Goal: Task Accomplishment & Management: Manage account settings

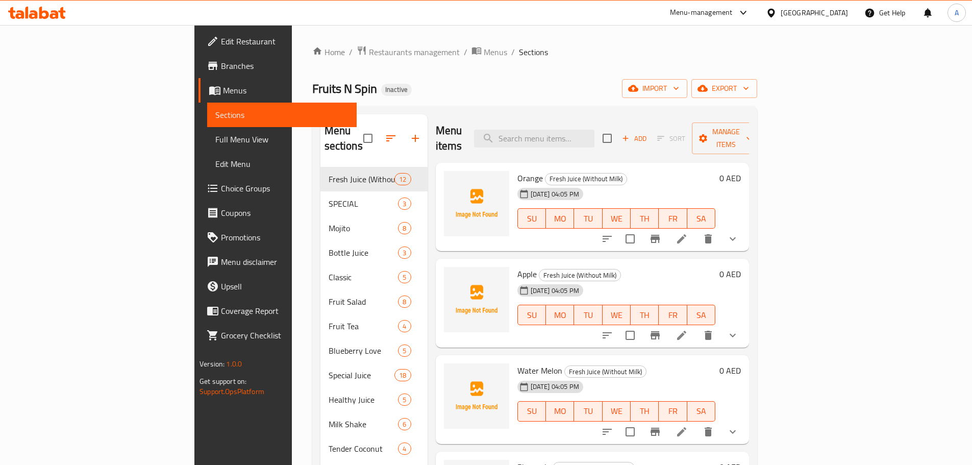
click at [363, 126] on div at bounding box center [395, 138] width 64 height 24
click at [357, 130] on input "checkbox" at bounding box center [367, 138] width 21 height 21
checkbox input "true"
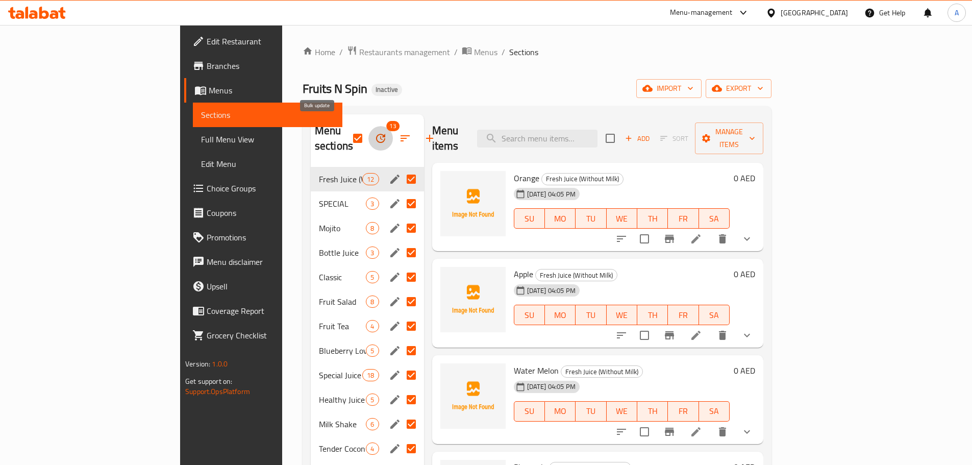
click at [374, 132] on icon "button" at bounding box center [380, 138] width 12 height 12
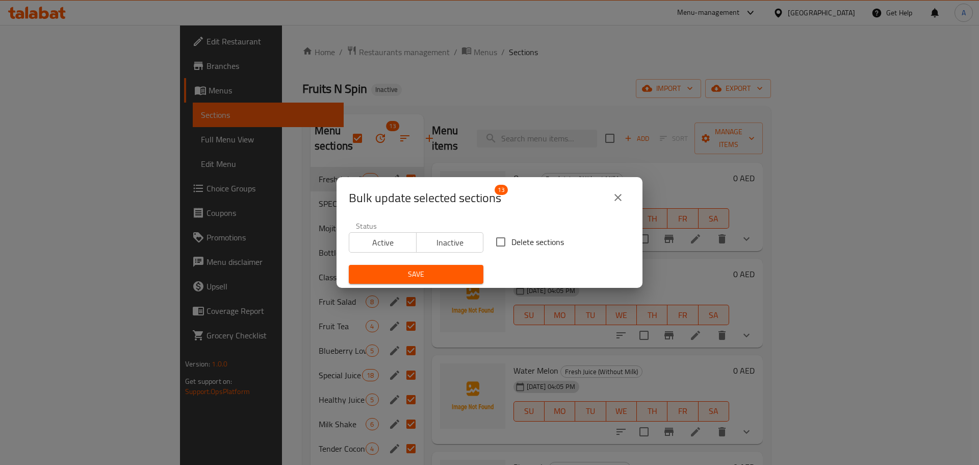
click at [515, 229] on div "Delete sections" at bounding box center [563, 242] width 147 height 34
drag, startPoint x: 504, startPoint y: 255, endPoint x: 509, endPoint y: 242, distance: 13.6
click at [505, 254] on div "Delete sections" at bounding box center [563, 242] width 147 height 34
click at [512, 242] on span "Delete sections" at bounding box center [538, 242] width 53 height 12
click at [509, 242] on input "Delete sections" at bounding box center [500, 241] width 21 height 21
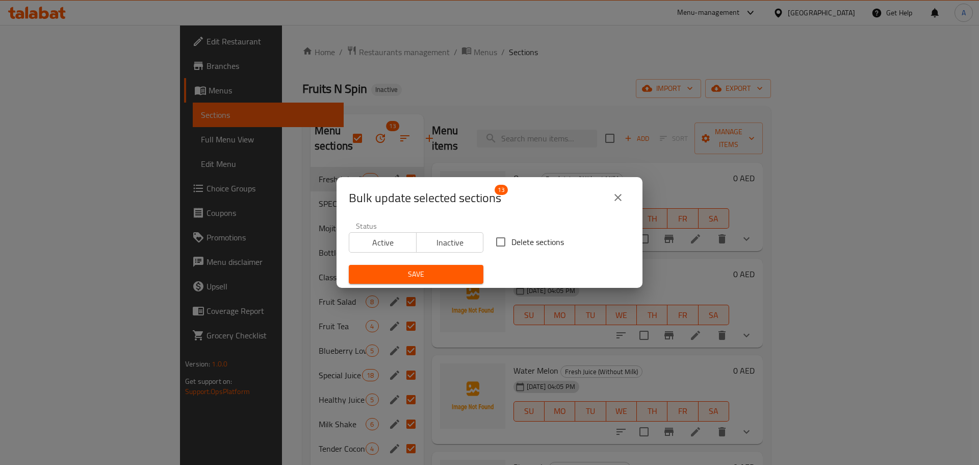
checkbox input "true"
click at [435, 279] on span "Save" at bounding box center [416, 274] width 118 height 13
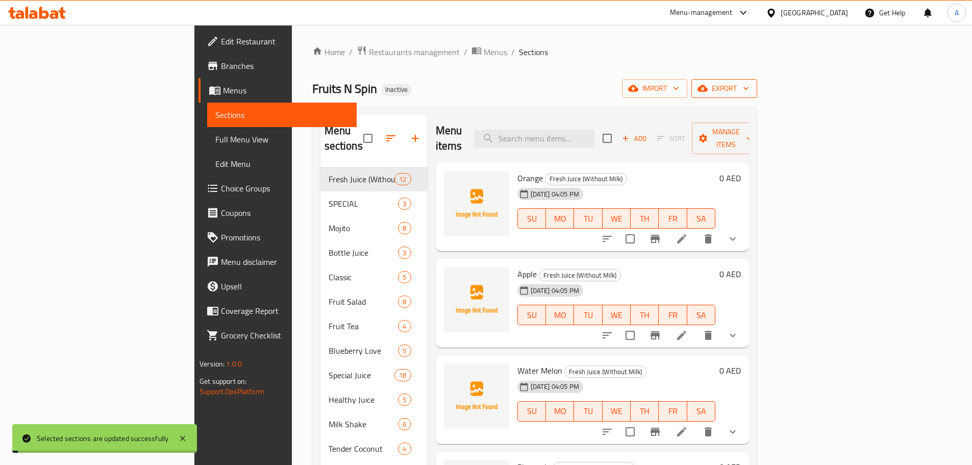
click at [749, 88] on span "export" at bounding box center [723, 88] width 49 height 13
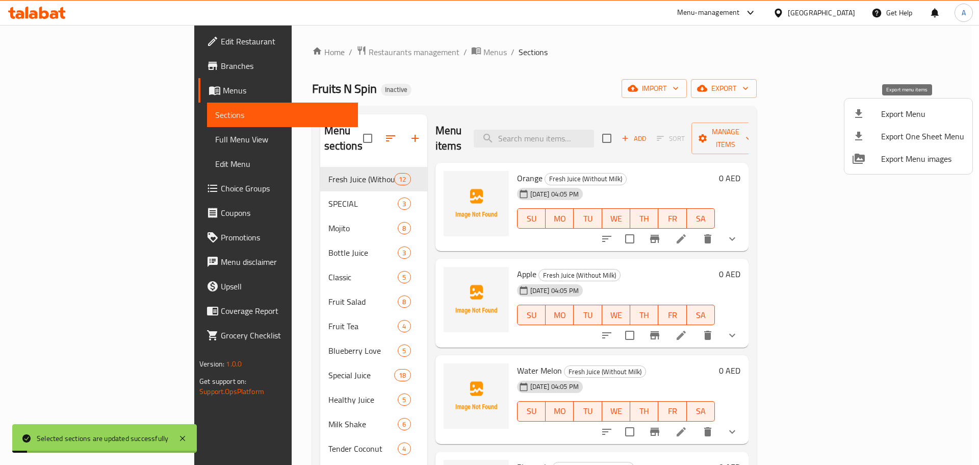
click at [898, 109] on span "Export Menu" at bounding box center [922, 114] width 83 height 12
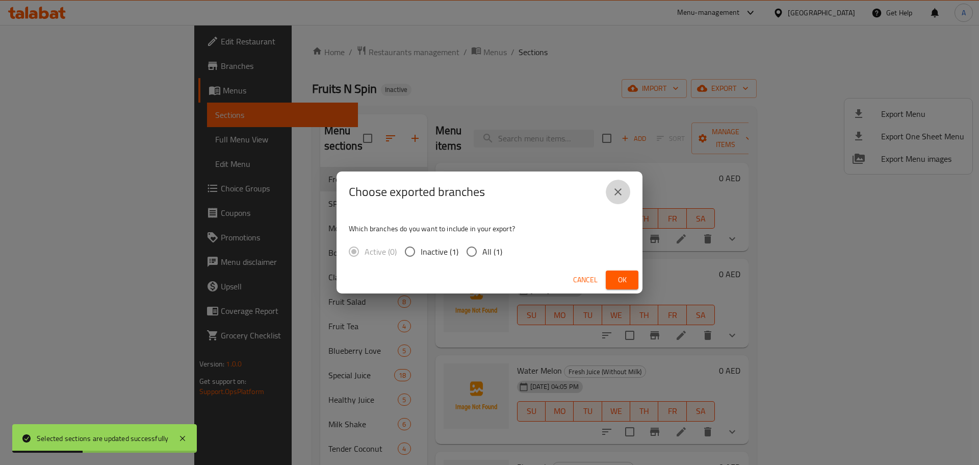
click at [613, 191] on icon "close" at bounding box center [618, 192] width 12 height 12
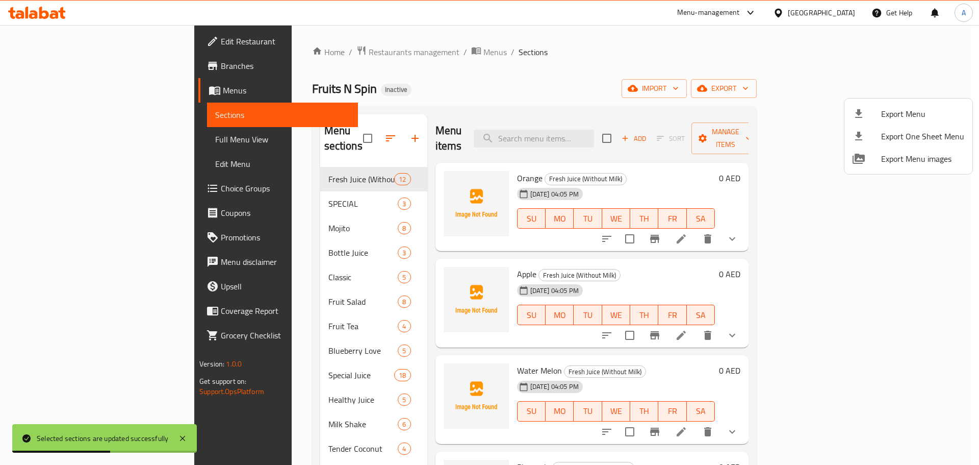
click at [319, 133] on div at bounding box center [489, 232] width 979 height 465
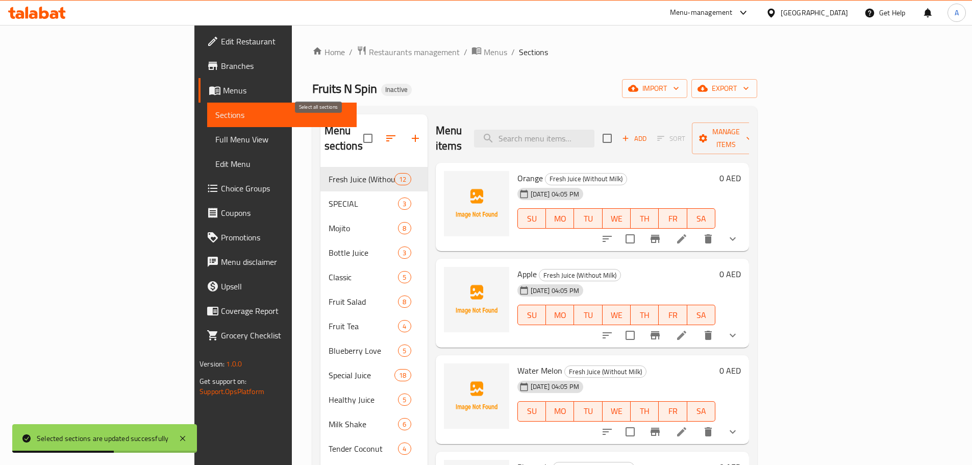
click at [357, 133] on input "checkbox" at bounding box center [367, 138] width 21 height 21
checkbox input "true"
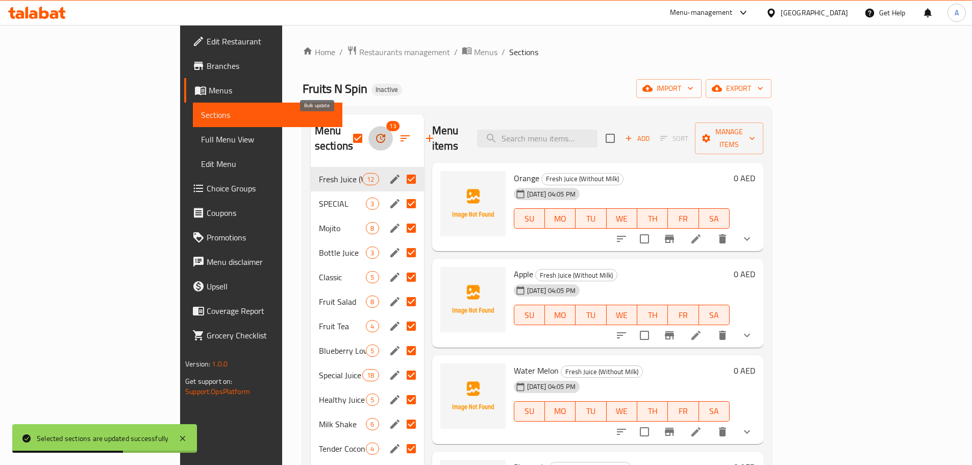
click at [368, 135] on button "button" at bounding box center [380, 138] width 24 height 24
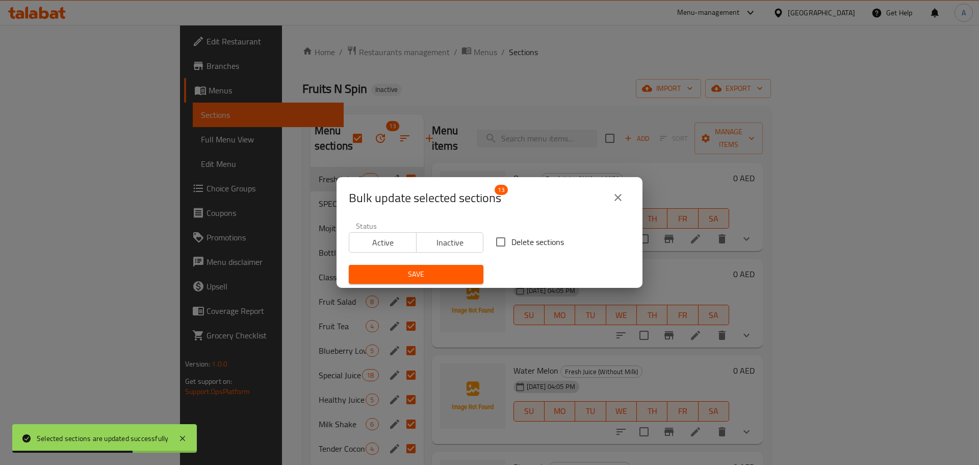
drag, startPoint x: 535, startPoint y: 235, endPoint x: 475, endPoint y: 270, distance: 69.3
click at [535, 236] on span "Delete sections" at bounding box center [538, 242] width 53 height 12
click at [512, 235] on input "Delete sections" at bounding box center [500, 241] width 21 height 21
checkbox input "true"
click at [457, 275] on span "Save" at bounding box center [416, 274] width 118 height 13
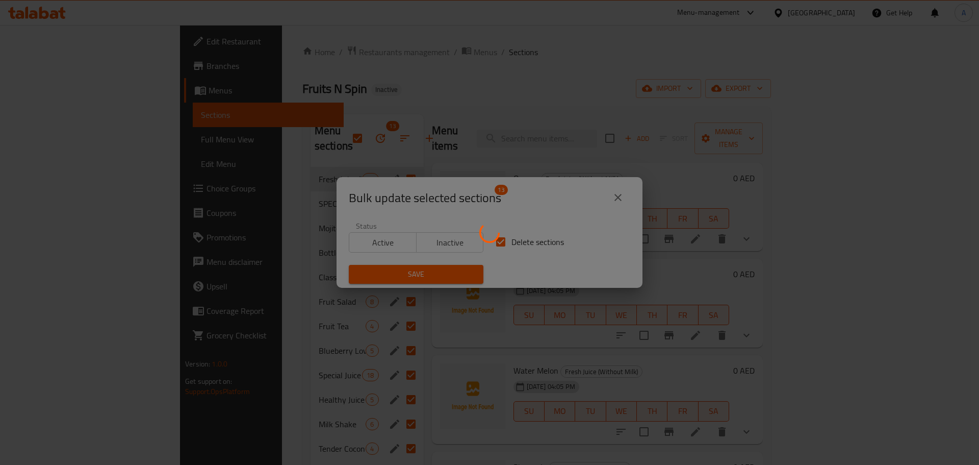
checkbox input "false"
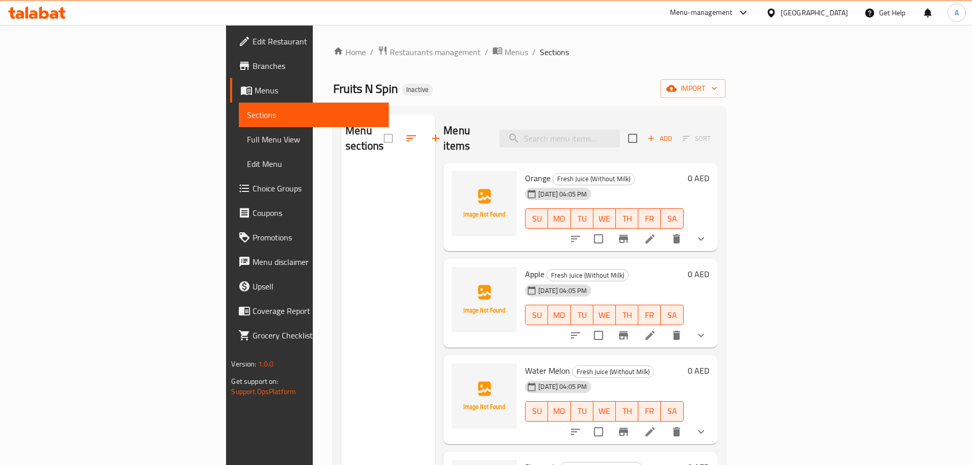
click at [617, 187] on div "[DATE] 04:05 PM SU MO TU WE TH FR SA" at bounding box center [604, 211] width 166 height 55
click at [676, 86] on icon "button" at bounding box center [671, 88] width 10 height 10
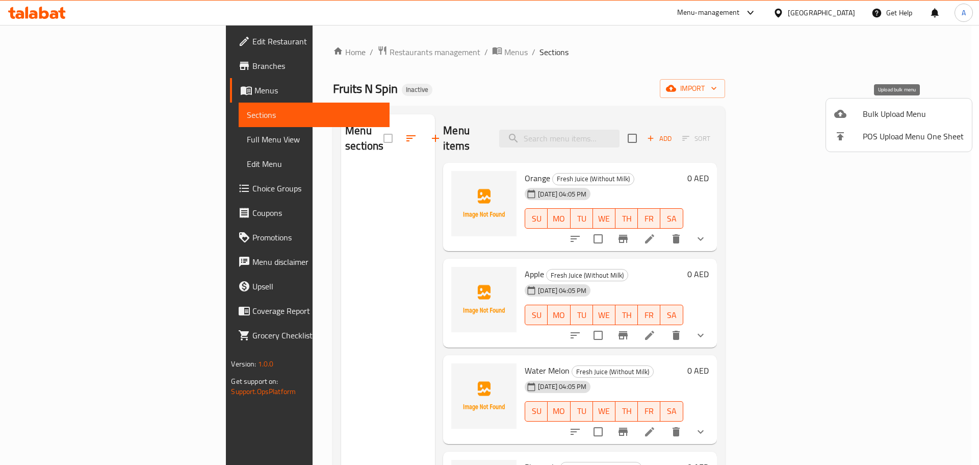
click at [890, 112] on span "Bulk Upload Menu" at bounding box center [913, 114] width 101 height 12
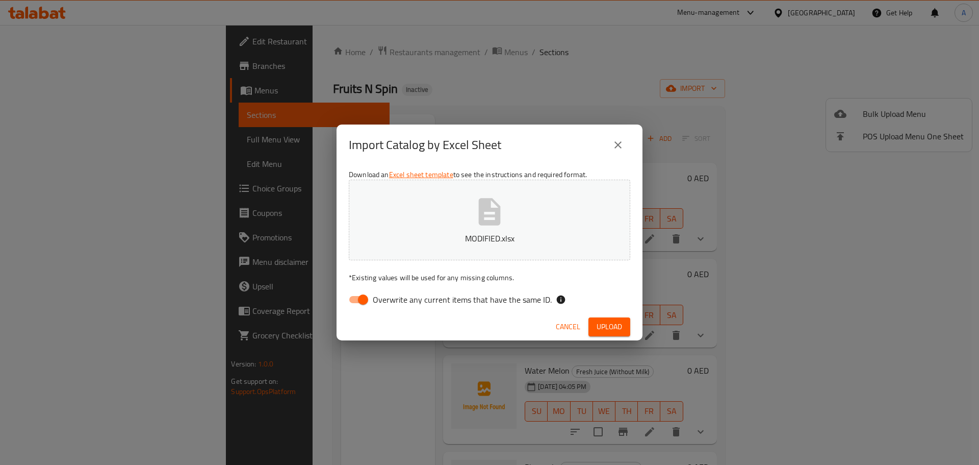
drag, startPoint x: 524, startPoint y: 312, endPoint x: 531, endPoint y: 307, distance: 7.7
click at [524, 311] on div "Download an Excel sheet template to see the instructions and required format. M…" at bounding box center [490, 239] width 306 height 148
click at [536, 297] on span "Overwrite any current items that have the same ID." at bounding box center [462, 299] width 179 height 12
click at [392, 297] on input "Overwrite any current items that have the same ID." at bounding box center [363, 299] width 58 height 19
checkbox input "false"
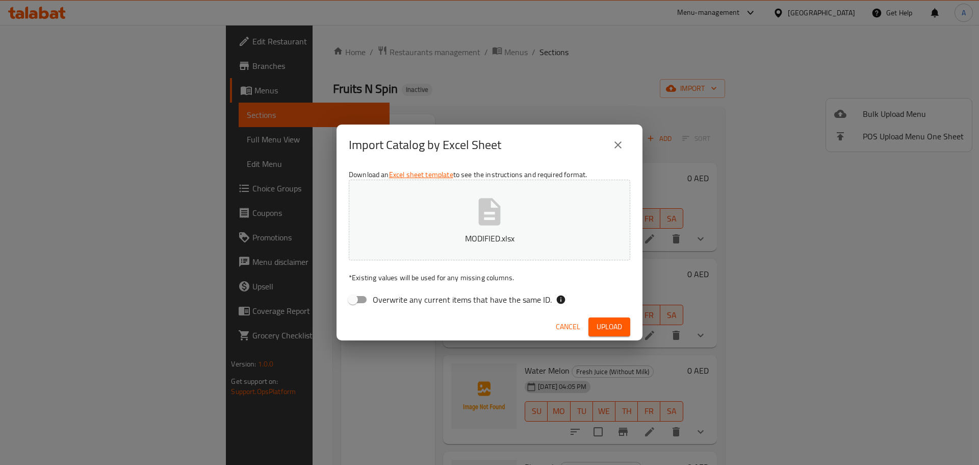
click at [608, 325] on span "Upload" at bounding box center [610, 326] width 26 height 13
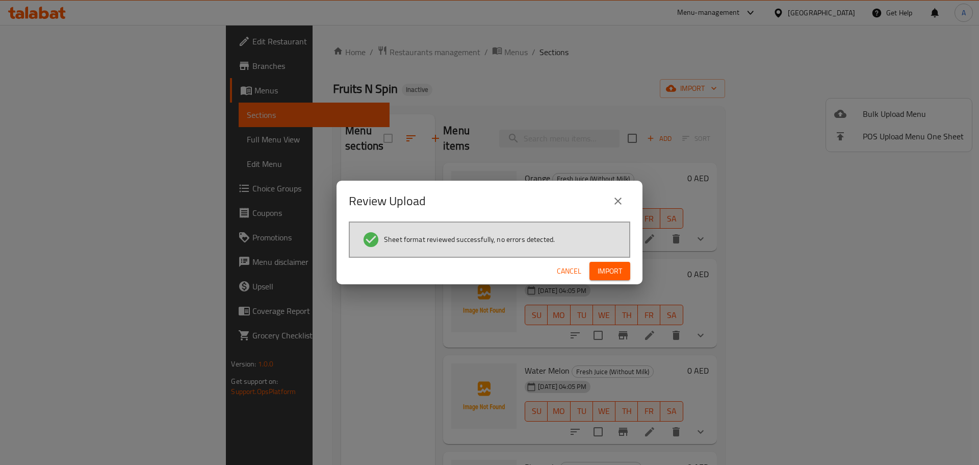
click at [600, 276] on span "Import" at bounding box center [610, 271] width 24 height 13
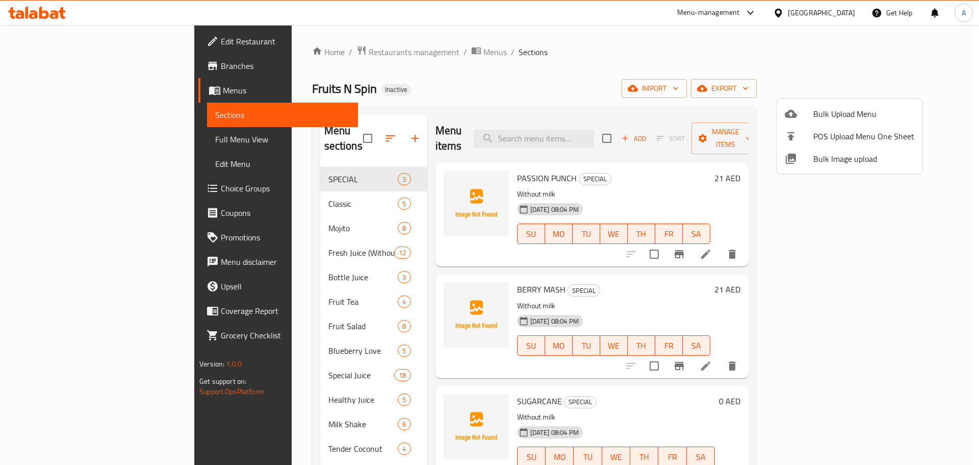
click at [234, 172] on div at bounding box center [489, 232] width 979 height 465
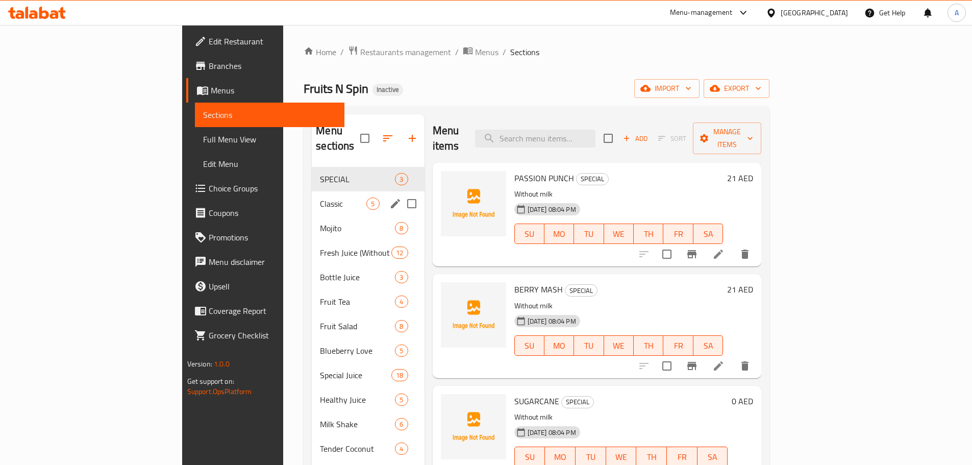
click at [320, 197] on span "Classic" at bounding box center [343, 203] width 46 height 12
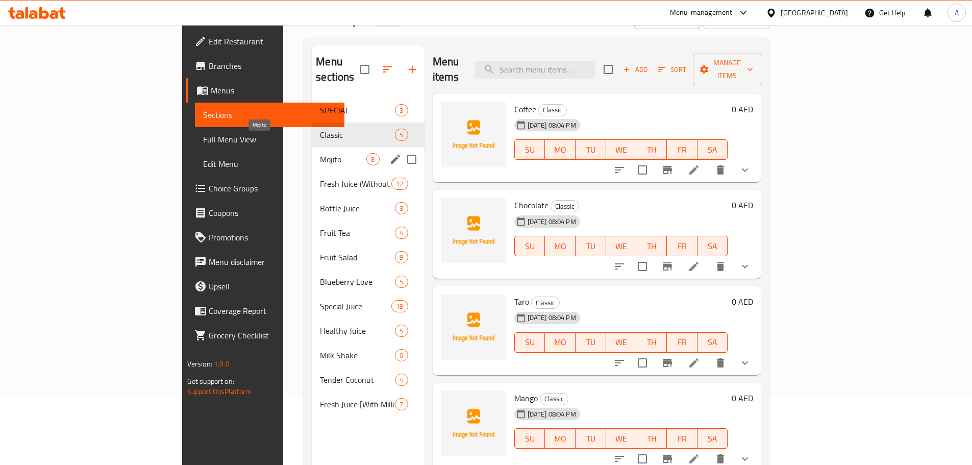
scroll to position [143, 0]
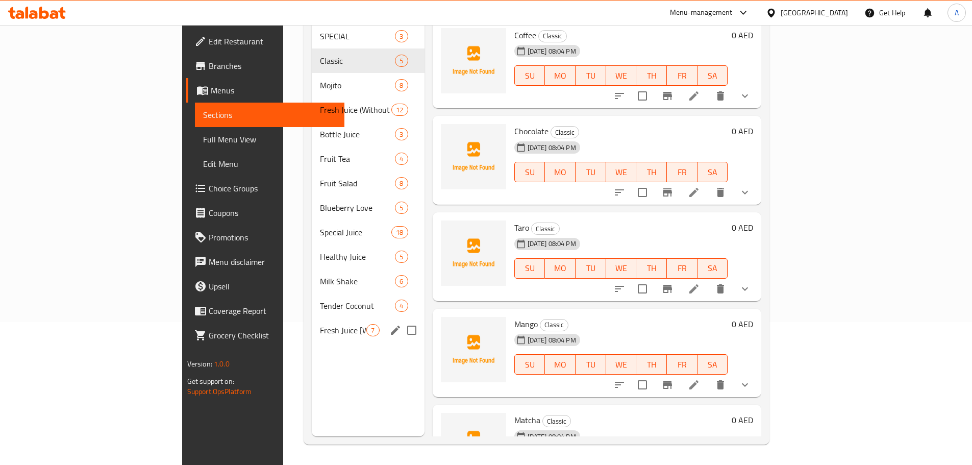
click at [320, 324] on span "Fresh Juice [With Milk]" at bounding box center [343, 330] width 46 height 12
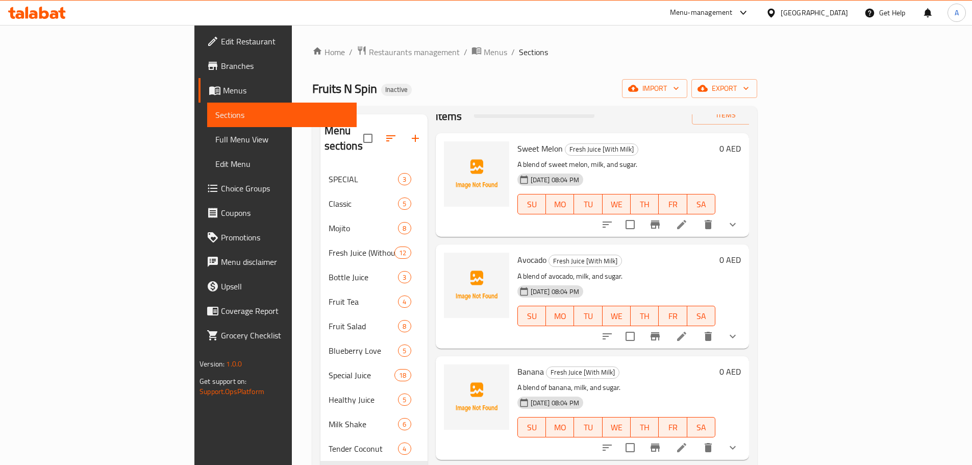
scroll to position [153, 0]
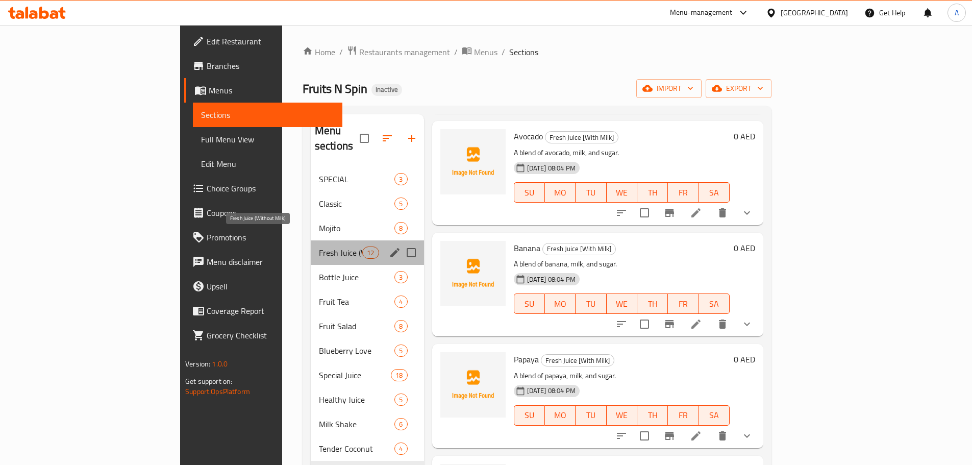
click at [319, 246] on span "Fresh Juice (Without Milk)" at bounding box center [340, 252] width 43 height 12
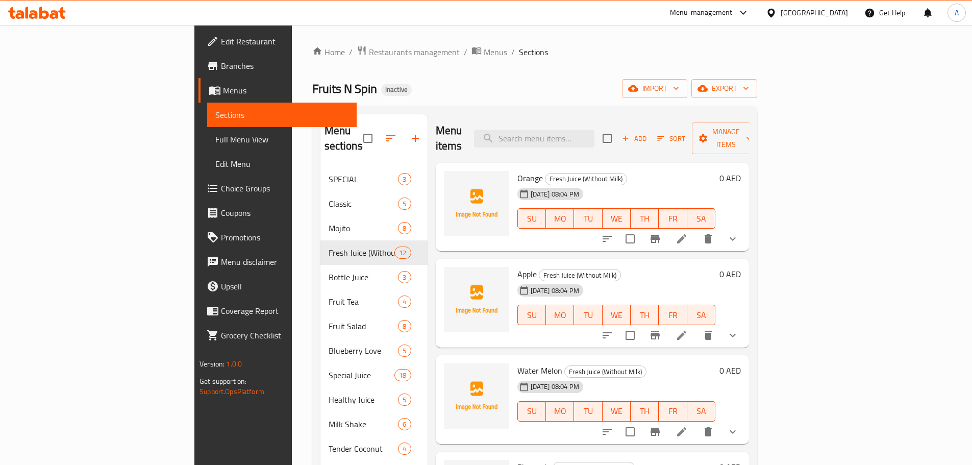
click at [215, 139] on span "Full Menu View" at bounding box center [281, 139] width 133 height 12
